Goal: Information Seeking & Learning: Check status

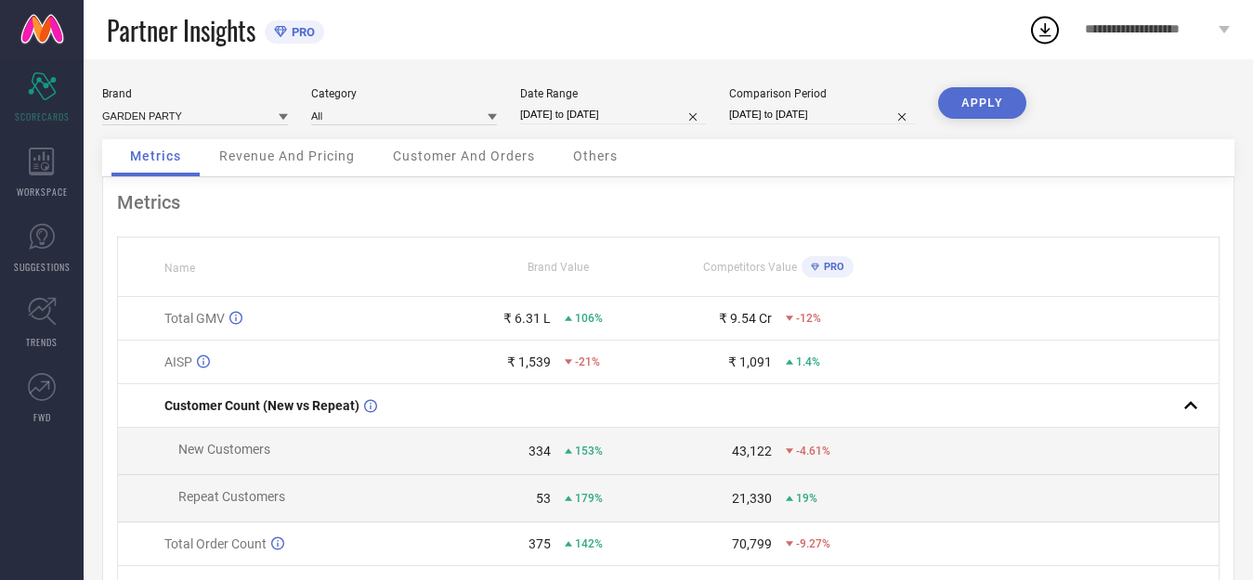
click at [581, 115] on input "[DATE] to [DATE]" at bounding box center [613, 115] width 186 height 20
select select "6"
select select "2025"
select select "7"
select select "2025"
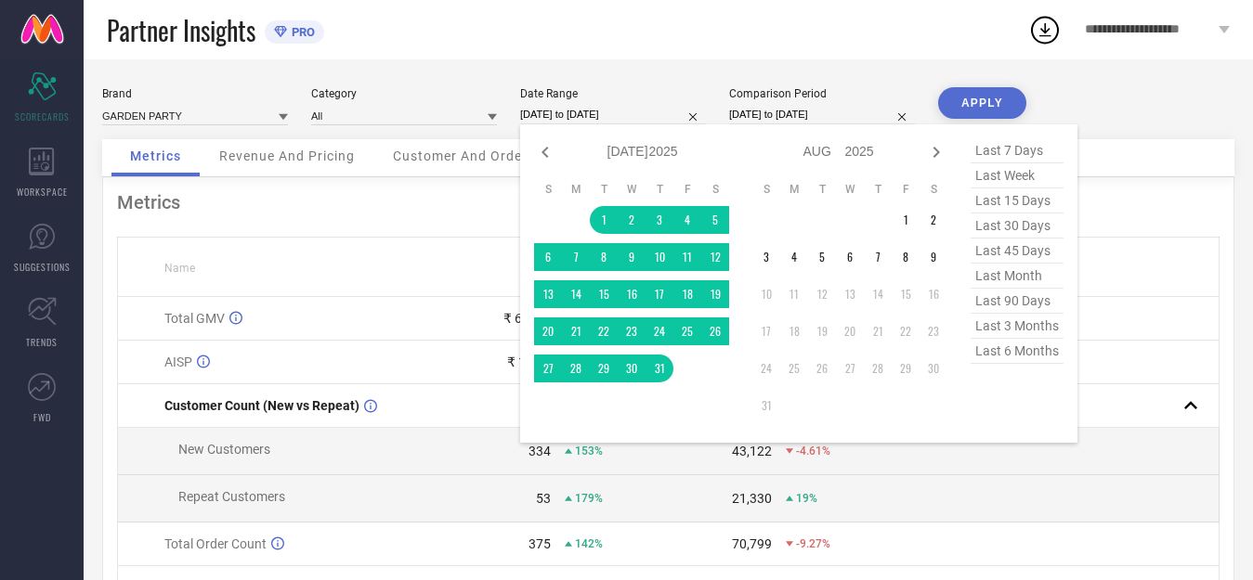
click at [434, 215] on div "Metrics Name Brand Value Competitors Value PRO Total GMV ₹ 6.31 L 106% ₹ 9.54 C…" at bounding box center [668, 460] width 1132 height 567
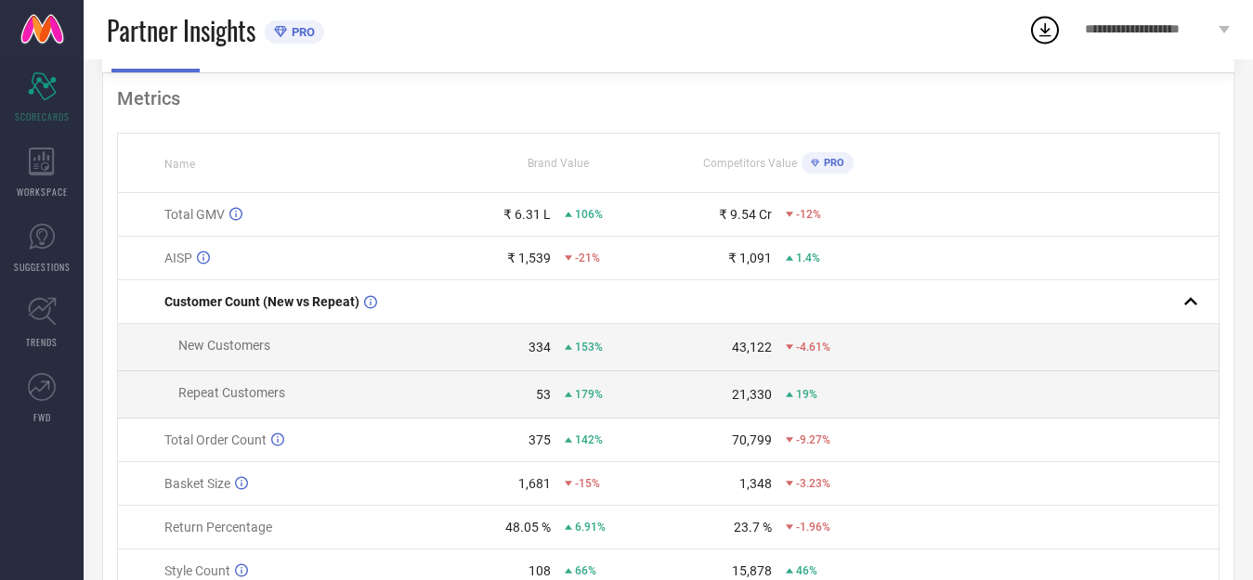
scroll to position [186, 0]
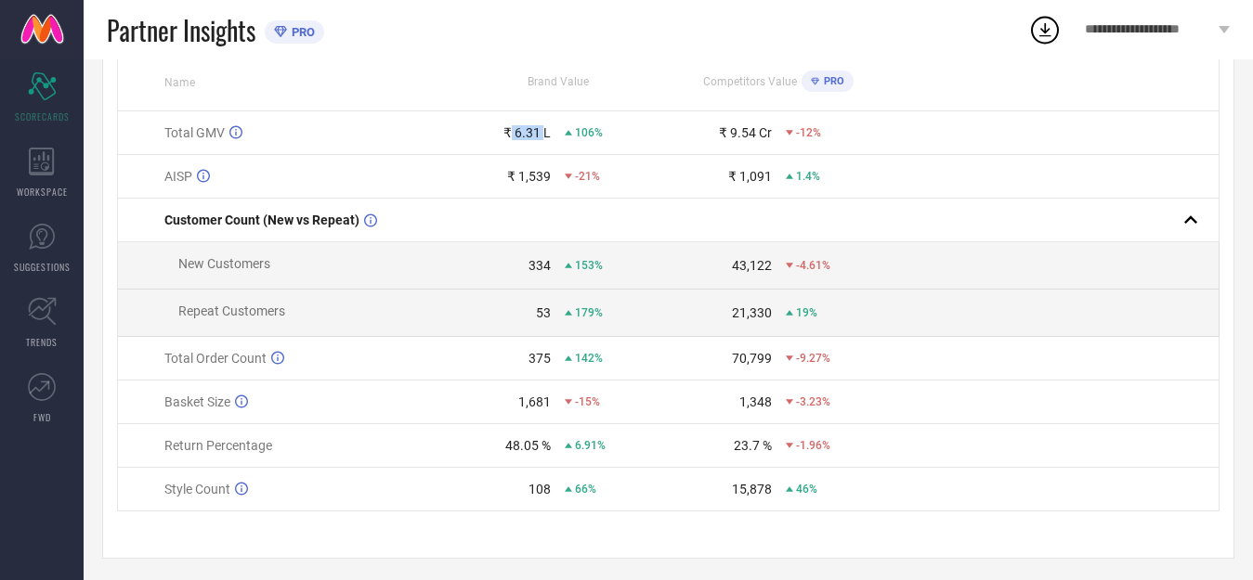
drag, startPoint x: 513, startPoint y: 137, endPoint x: 550, endPoint y: 137, distance: 37.2
click at [550, 137] on div "₹ 6.31 L" at bounding box center [526, 132] width 47 height 15
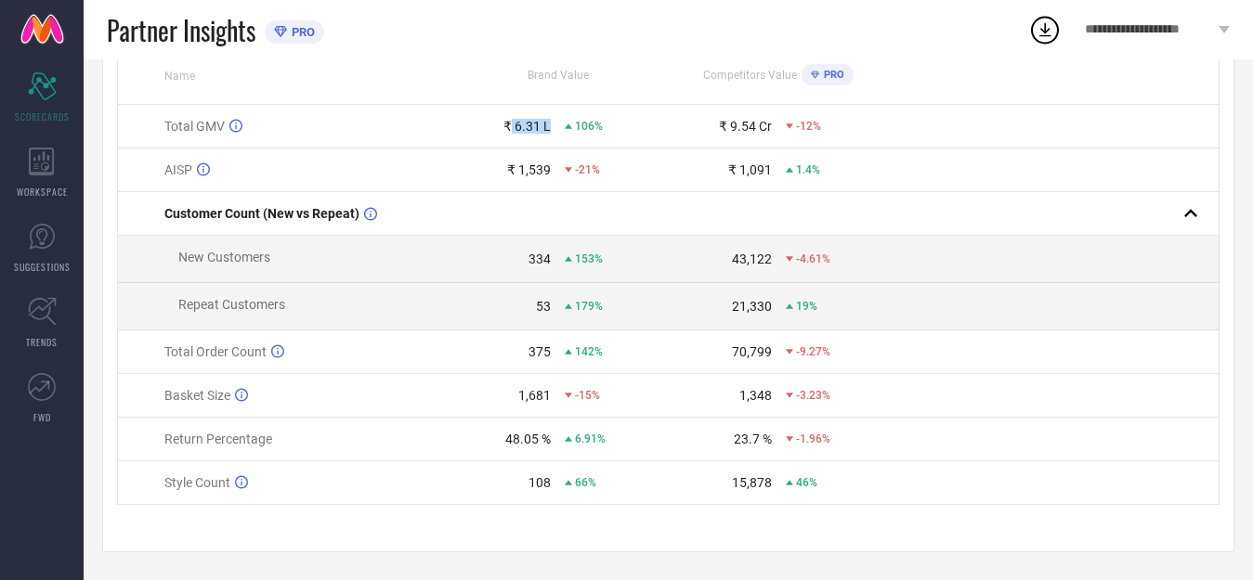
scroll to position [202, 0]
drag, startPoint x: 515, startPoint y: 163, endPoint x: 582, endPoint y: 170, distance: 68.1
click at [582, 170] on div "₹ 1,539 -21%" at bounding box center [558, 170] width 218 height 15
drag, startPoint x: 506, startPoint y: 438, endPoint x: 542, endPoint y: 440, distance: 36.3
click at [542, 440] on div "48.05 %" at bounding box center [528, 439] width 46 height 15
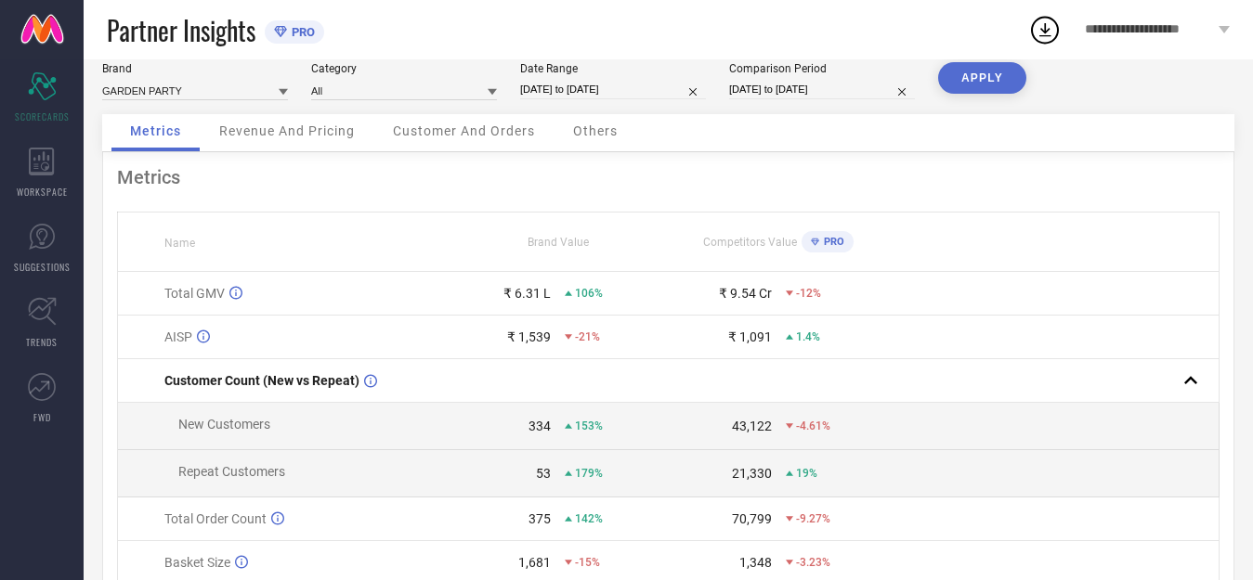
scroll to position [16, 0]
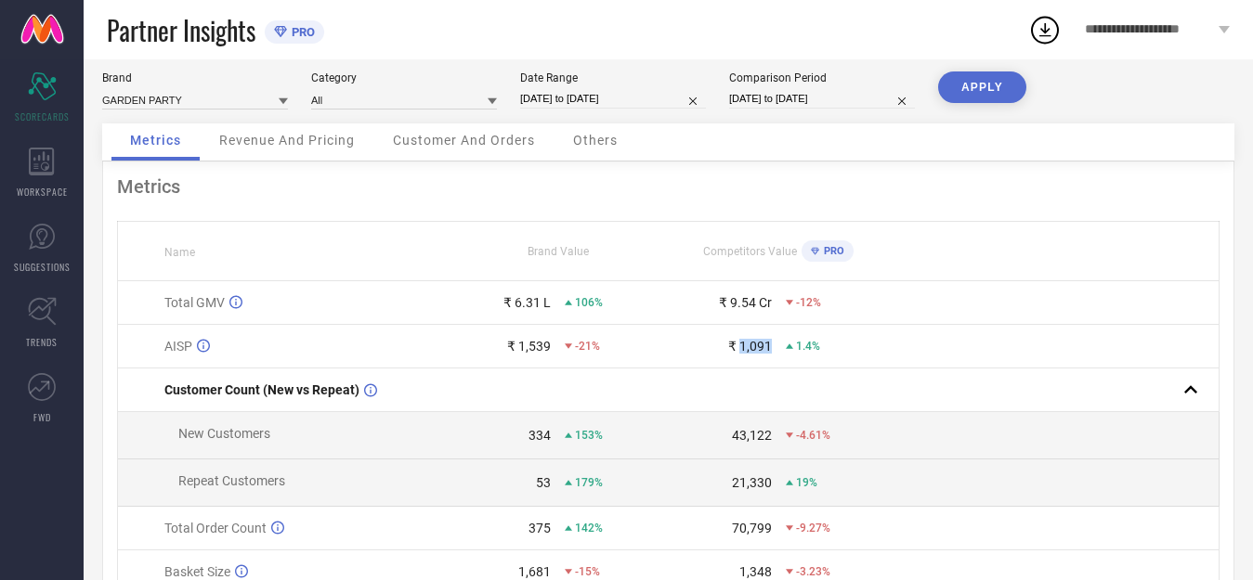
drag, startPoint x: 740, startPoint y: 345, endPoint x: 772, endPoint y: 347, distance: 31.7
click at [772, 347] on div "₹ 1,091 1.4%" at bounding box center [778, 346] width 218 height 15
drag, startPoint x: 728, startPoint y: 306, endPoint x: 776, endPoint y: 306, distance: 48.3
click at [776, 306] on div "₹ 9.54 Cr -12%" at bounding box center [778, 302] width 218 height 15
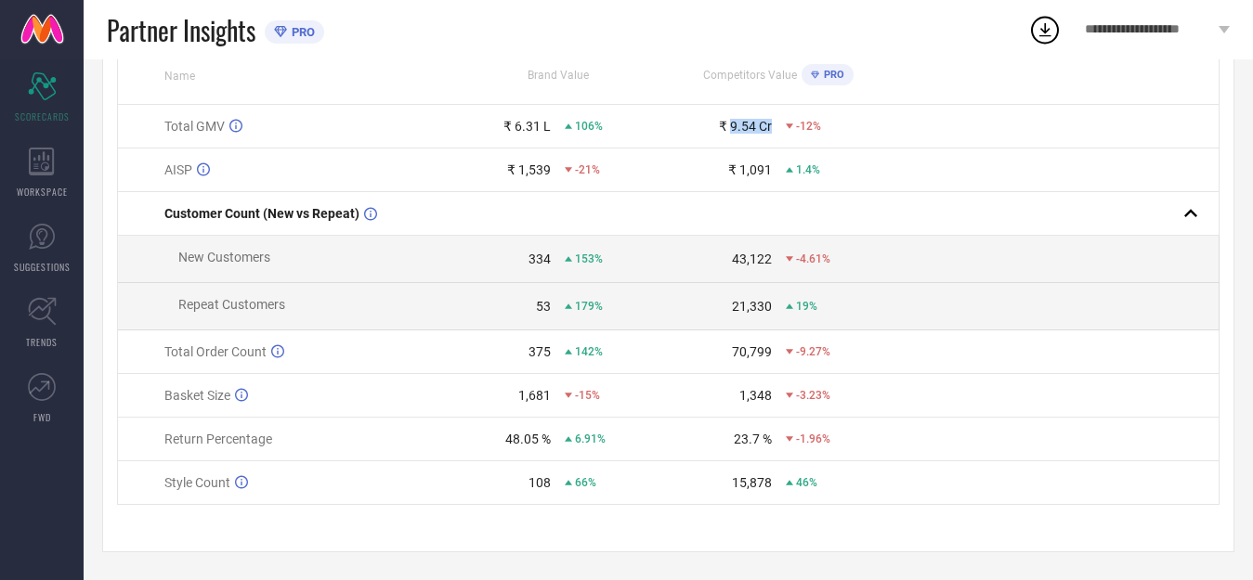
scroll to position [202, 0]
drag, startPoint x: 738, startPoint y: 162, endPoint x: 763, endPoint y: 162, distance: 24.1
click at [763, 163] on div "₹ 1,091" at bounding box center [750, 170] width 44 height 15
drag, startPoint x: 733, startPoint y: 435, endPoint x: 759, endPoint y: 434, distance: 26.0
click at [759, 434] on div "23.7 %" at bounding box center [753, 439] width 38 height 15
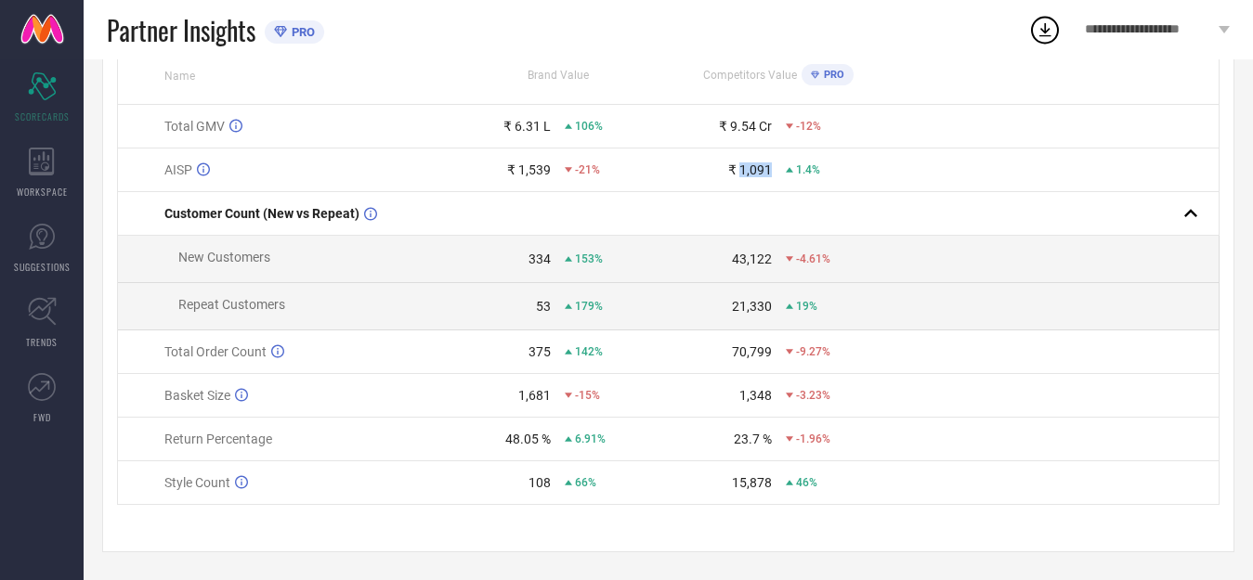
drag, startPoint x: 739, startPoint y: 163, endPoint x: 775, endPoint y: 170, distance: 35.9
click at [775, 163] on div "₹ 1,091 1.4%" at bounding box center [778, 170] width 218 height 15
